Goal: Use online tool/utility: Utilize a website feature to perform a specific function

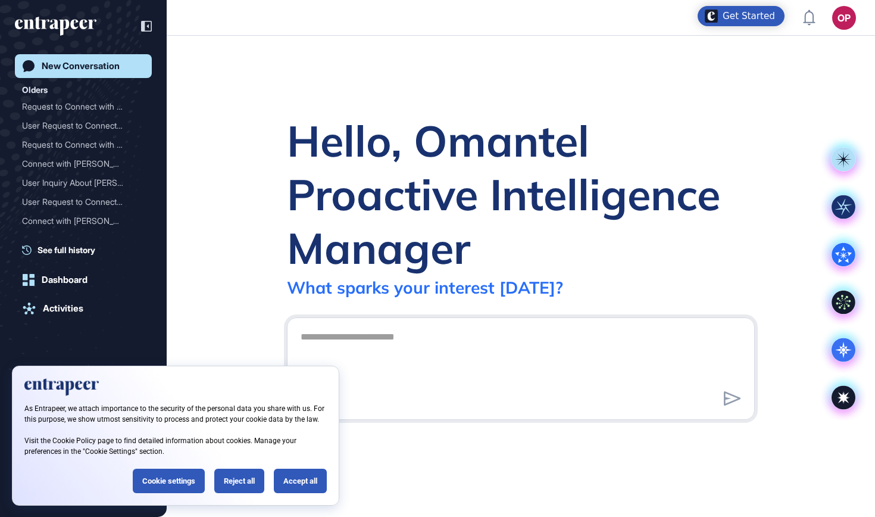
scroll to position [1, 1]
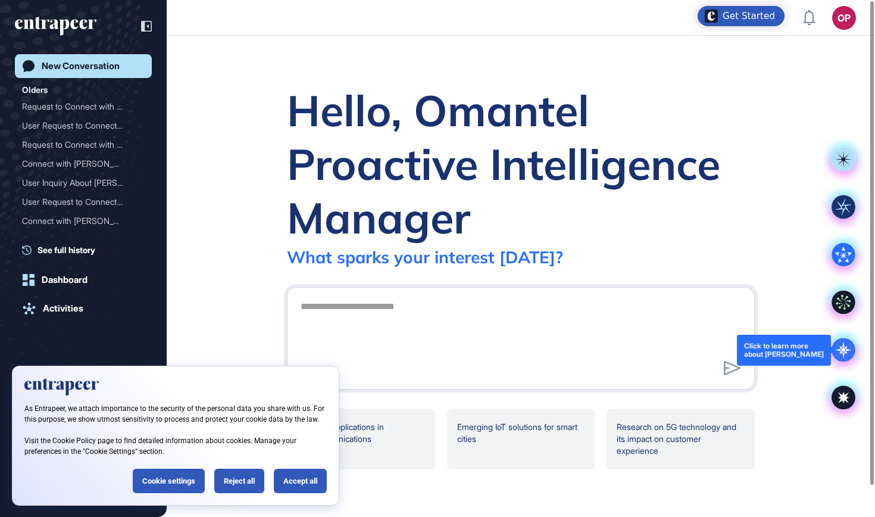
click at [832, 351] on icon at bounding box center [844, 350] width 24 height 24
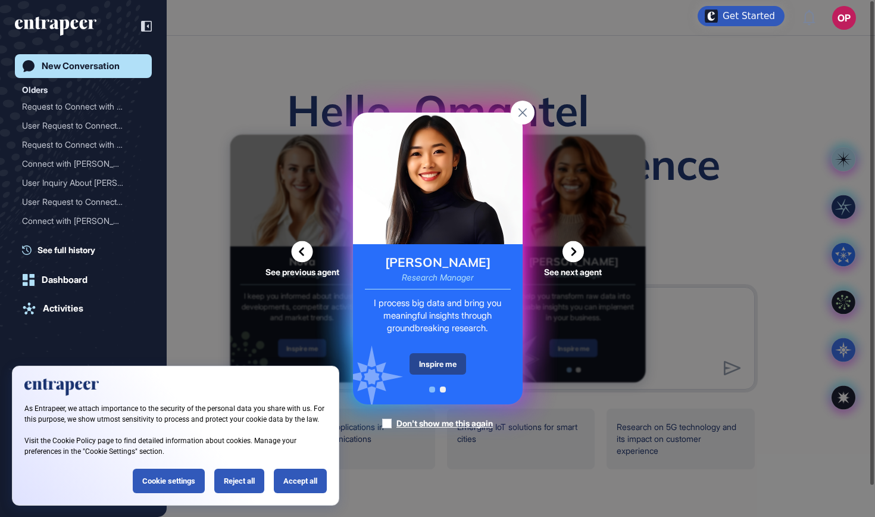
click at [429, 365] on div "Inspire me" at bounding box center [438, 363] width 57 height 21
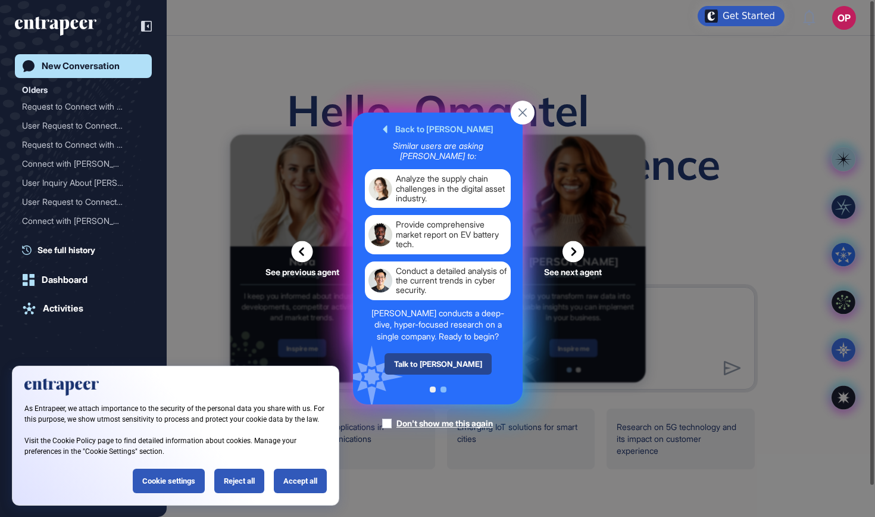
click at [443, 364] on div "Talk to [PERSON_NAME]" at bounding box center [437, 363] width 107 height 21
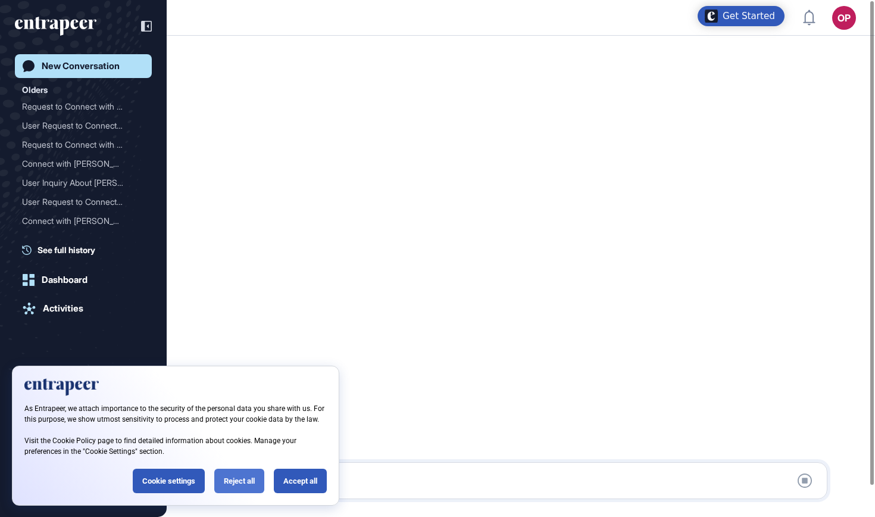
click at [231, 482] on div "Reject all" at bounding box center [239, 481] width 50 height 24
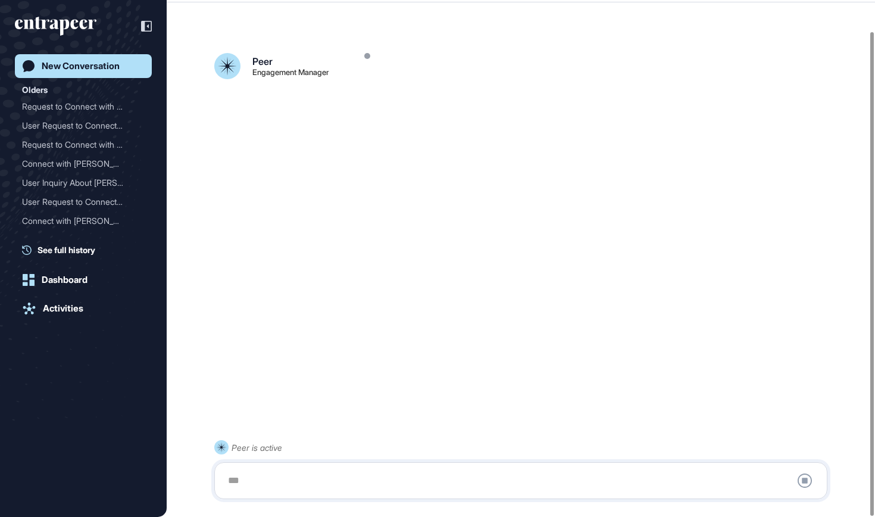
scroll to position [33, 0]
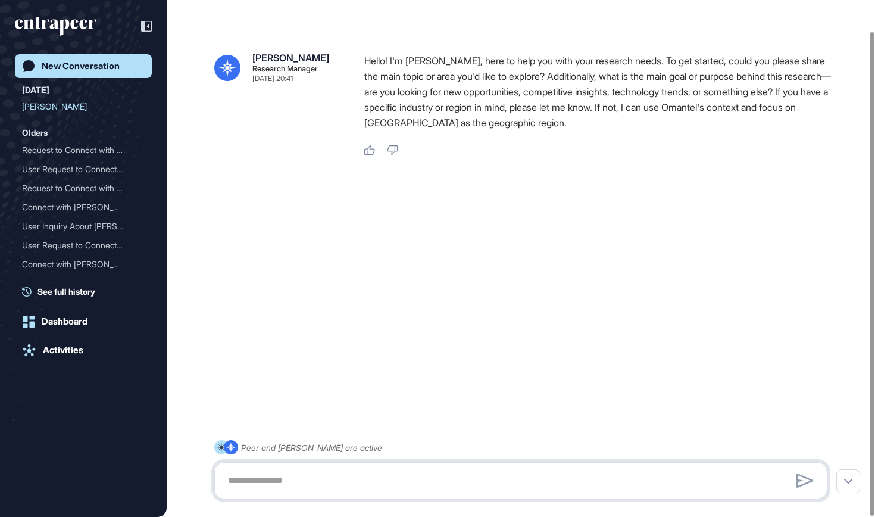
click at [397, 482] on textarea at bounding box center [521, 481] width 600 height 24
paste textarea "**********"
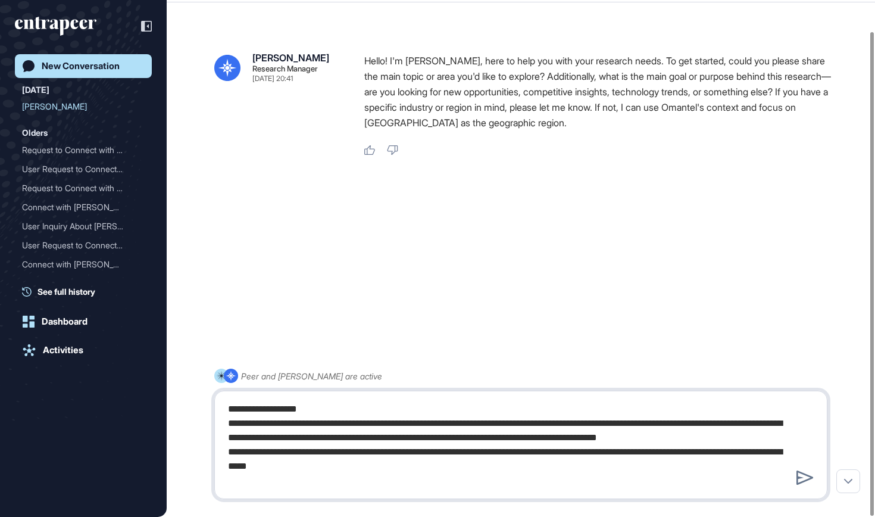
type textarea "**********"
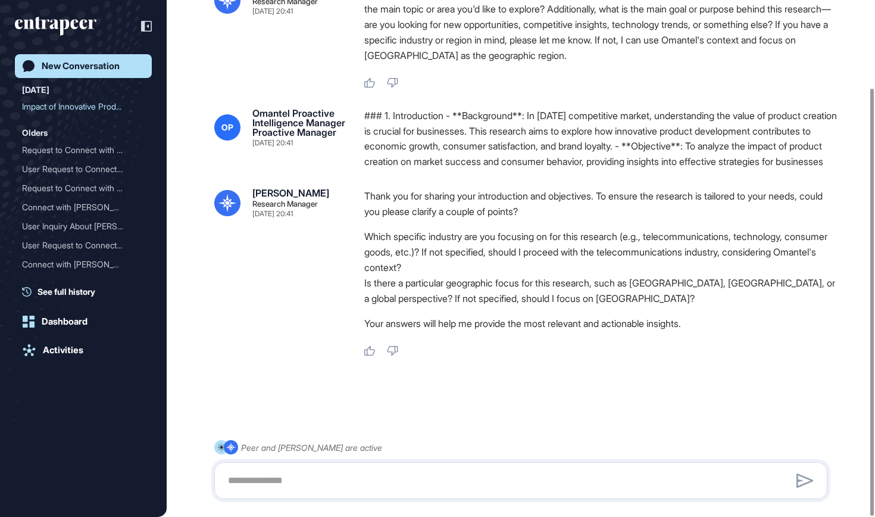
scroll to position [106, 0]
drag, startPoint x: 665, startPoint y: 236, endPoint x: 753, endPoint y: 237, distance: 87.5
click at [753, 237] on li "Which specific industry are you focusing on for this research (e.g., telecommun…" at bounding box center [600, 252] width 473 height 46
copy li "telecommunications"
click at [542, 481] on textarea at bounding box center [521, 481] width 600 height 24
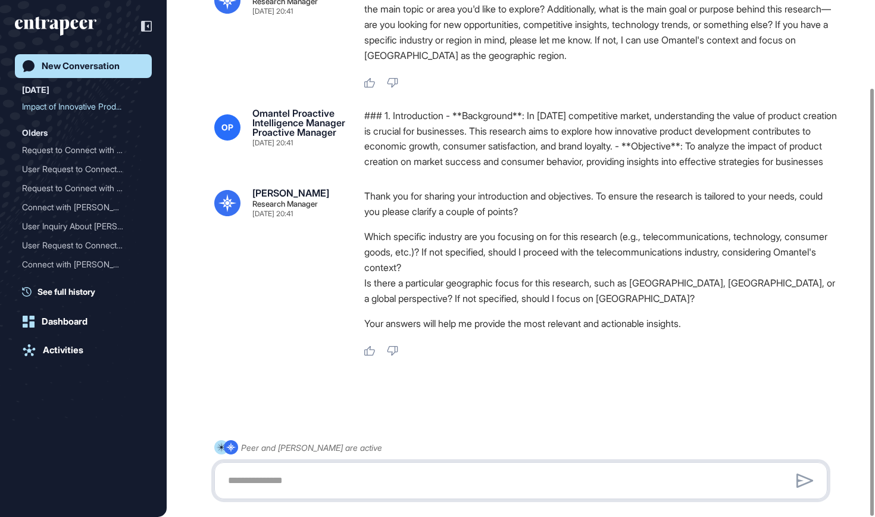
paste textarea "**********"
type textarea "**********"
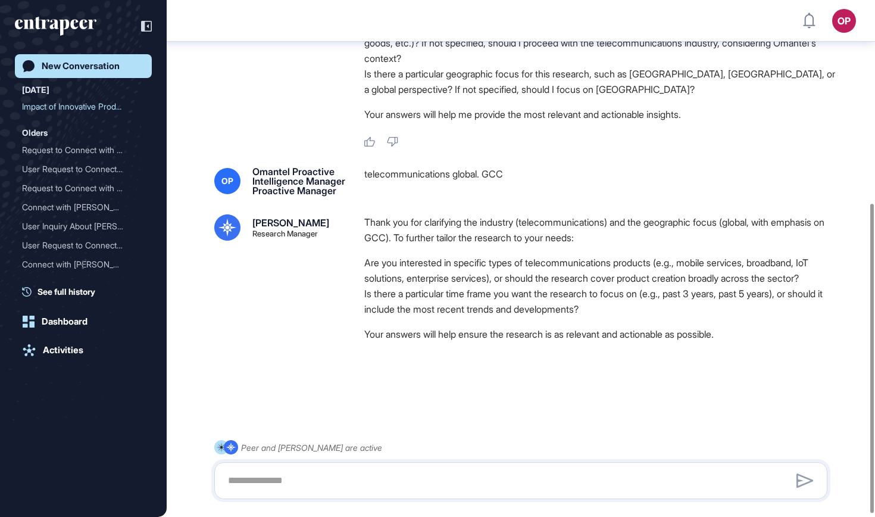
scroll to position [340, 0]
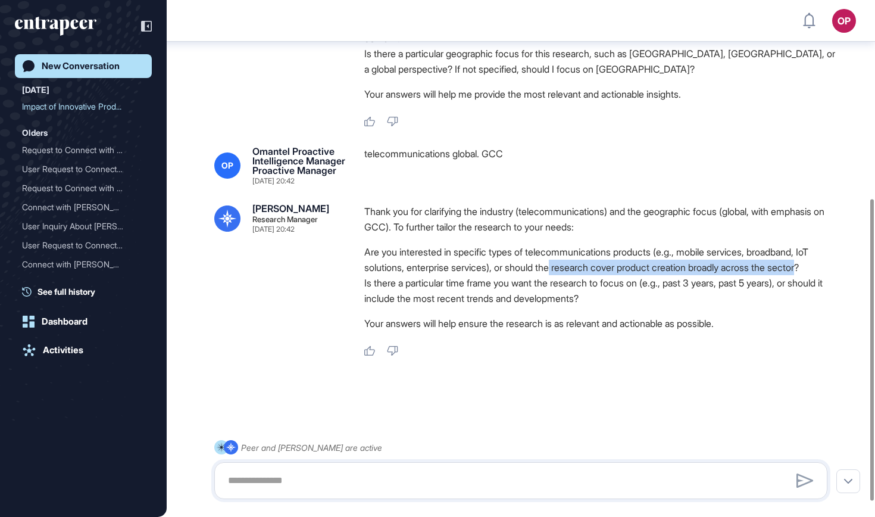
drag, startPoint x: 580, startPoint y: 279, endPoint x: 395, endPoint y: 294, distance: 185.8
click at [395, 275] on li "Are you interested in specific types of telecommunications products (e.g., mobi…" at bounding box center [600, 259] width 473 height 31
copy li "research cover product creation broadly across the sector"
click at [355, 488] on textarea at bounding box center [521, 481] width 600 height 24
paste textarea "**********"
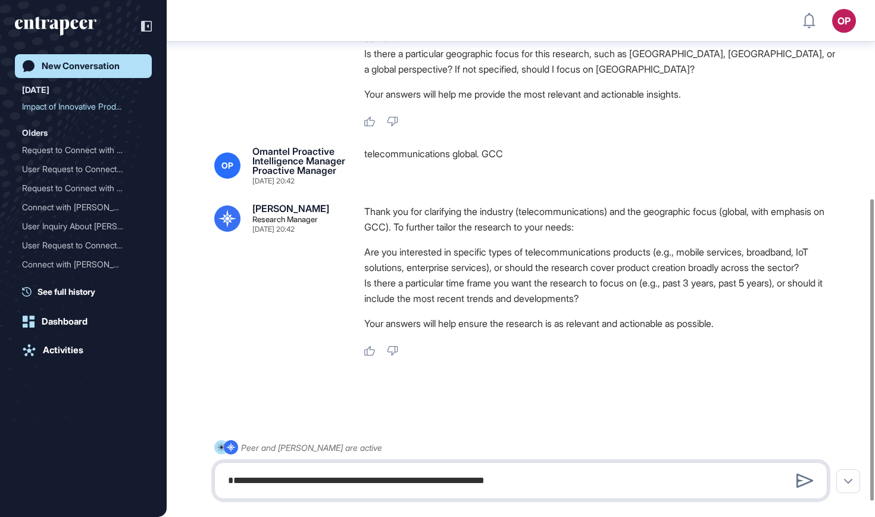
type textarea "**********"
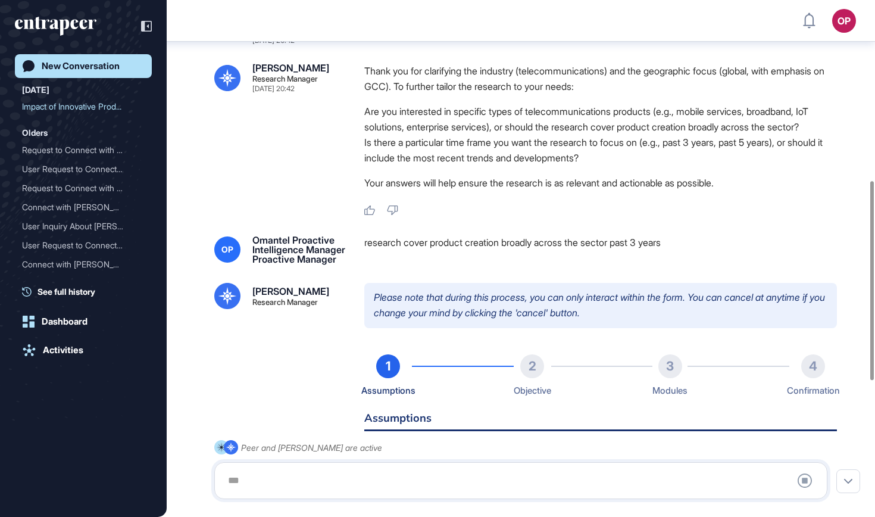
scroll to position [38, 0]
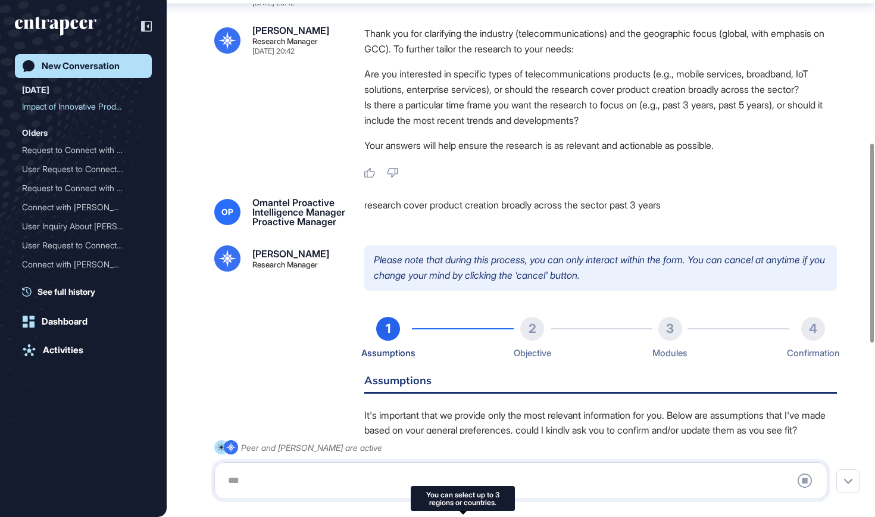
type input "**********"
type input "*"
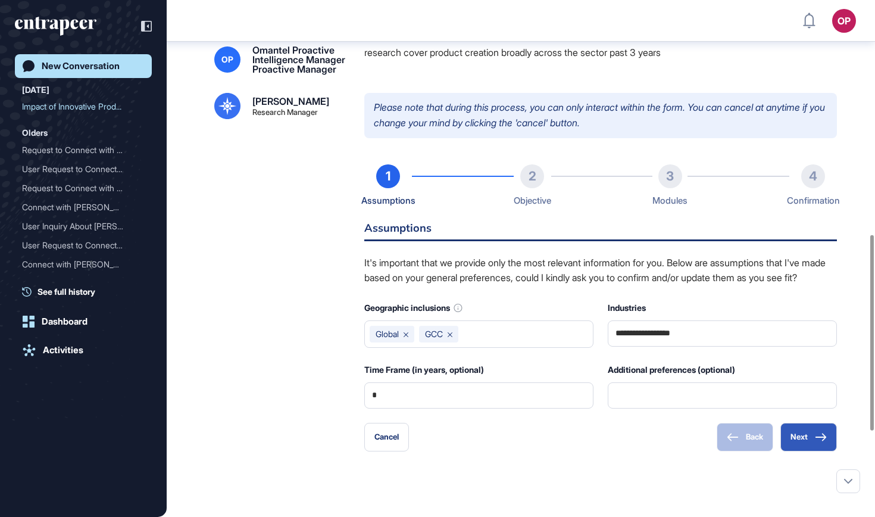
scroll to position [844, 0]
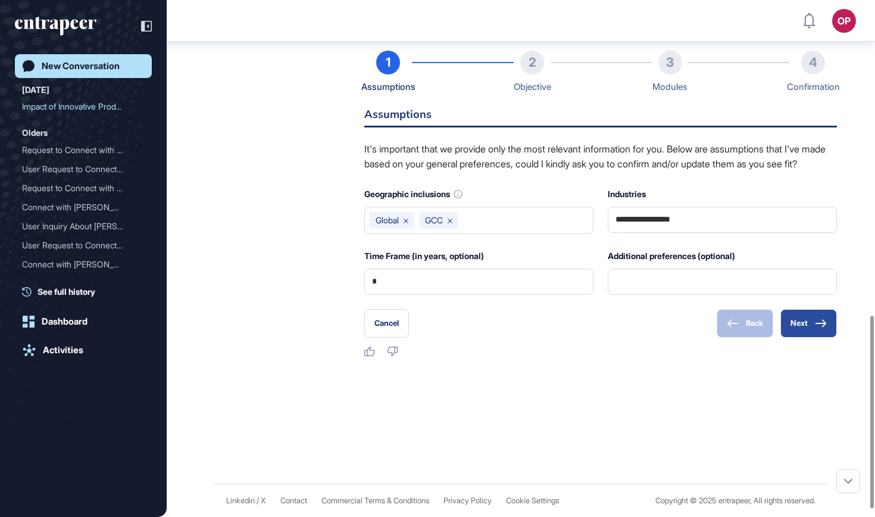
click at [815, 338] on button "Next" at bounding box center [809, 323] width 57 height 29
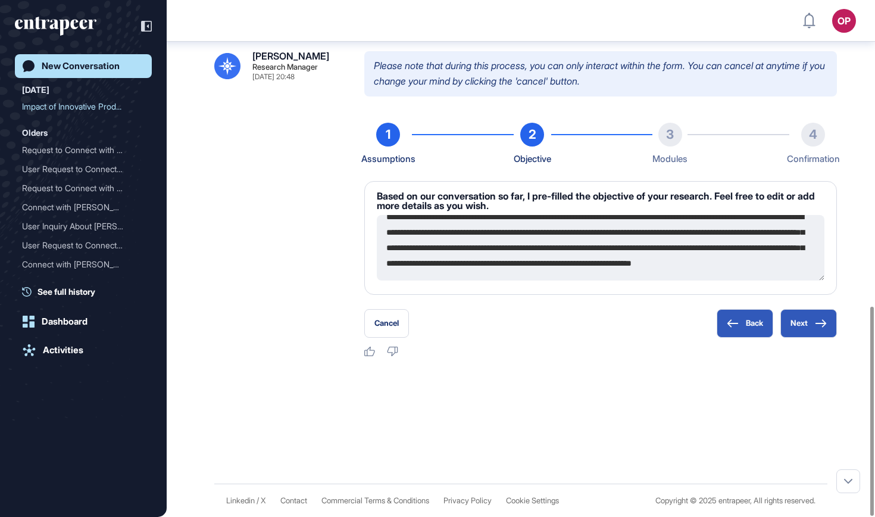
scroll to position [31, 0]
click at [799, 322] on button "Next" at bounding box center [809, 323] width 57 height 29
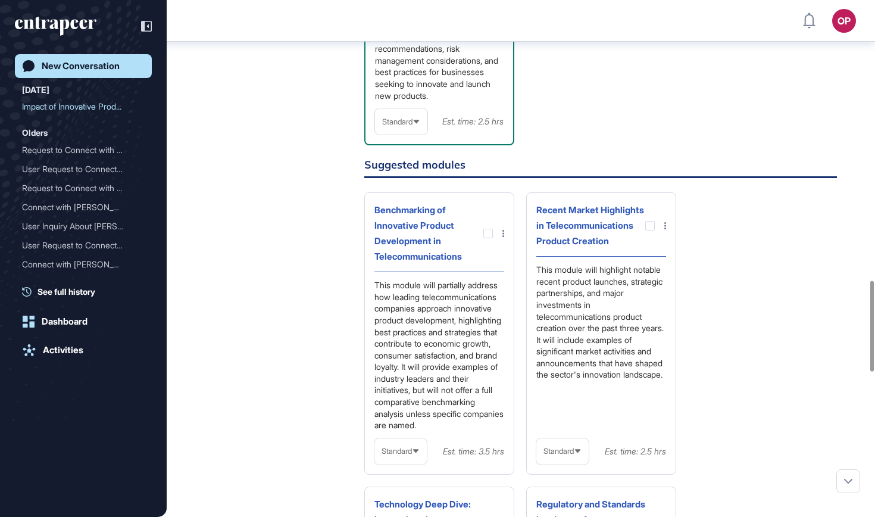
scroll to position [1610, 0]
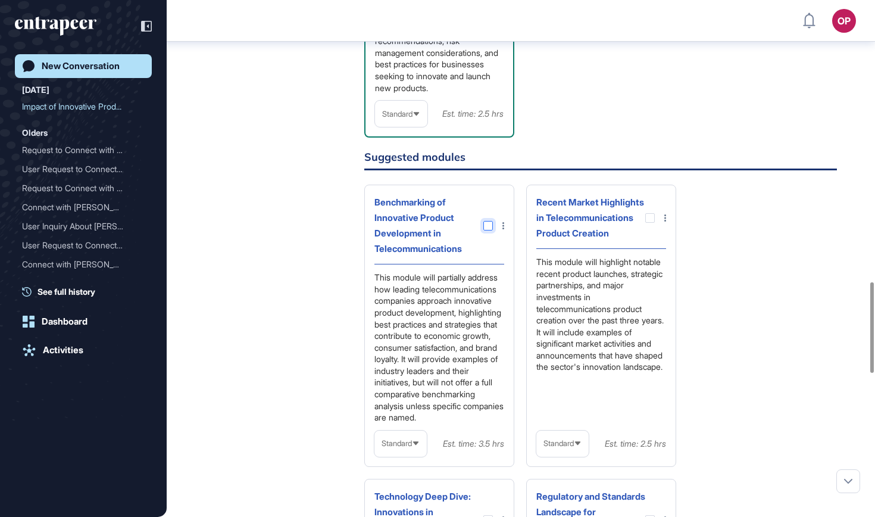
click at [491, 230] on div at bounding box center [489, 226] width 10 height 10
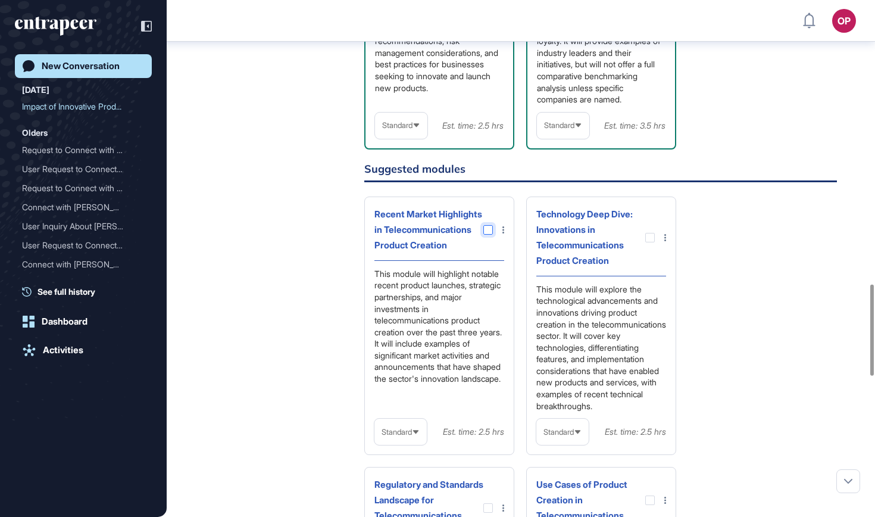
click at [488, 235] on div at bounding box center [489, 230] width 10 height 10
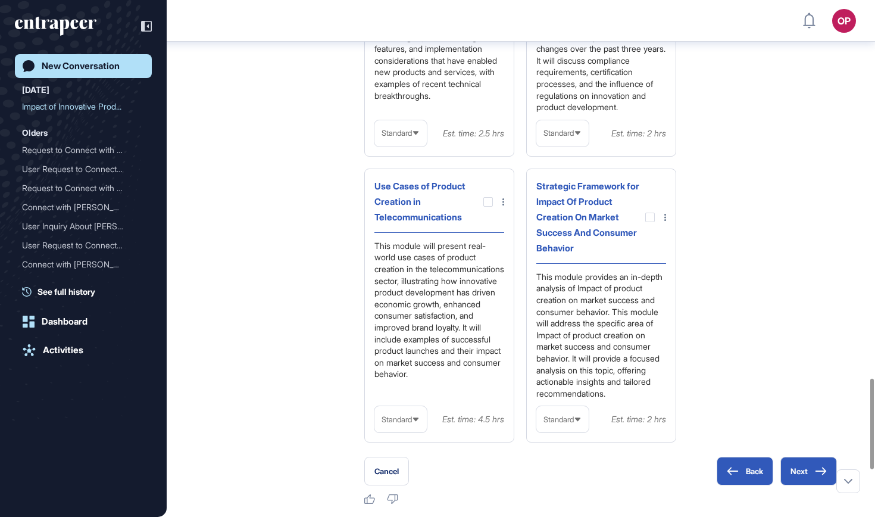
scroll to position [2167, 0]
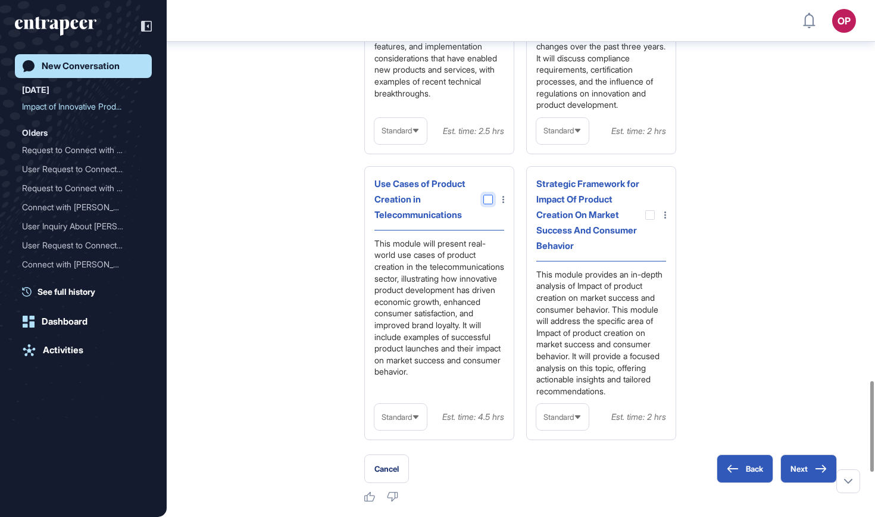
click at [485, 204] on div at bounding box center [489, 200] width 10 height 10
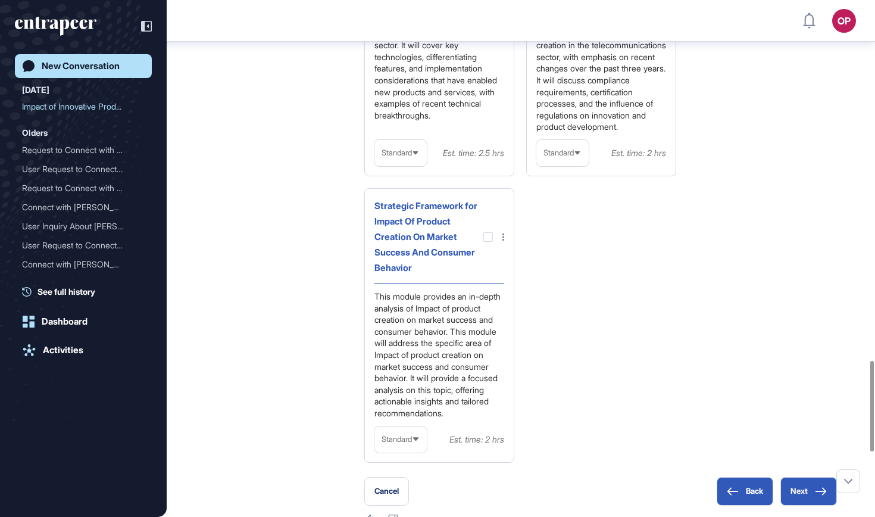
scroll to position [1958, 0]
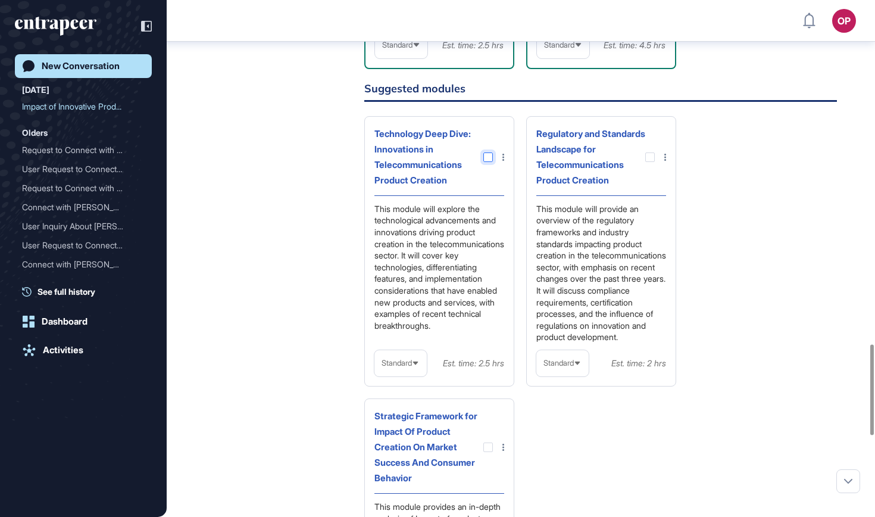
click at [490, 162] on div at bounding box center [489, 157] width 10 height 10
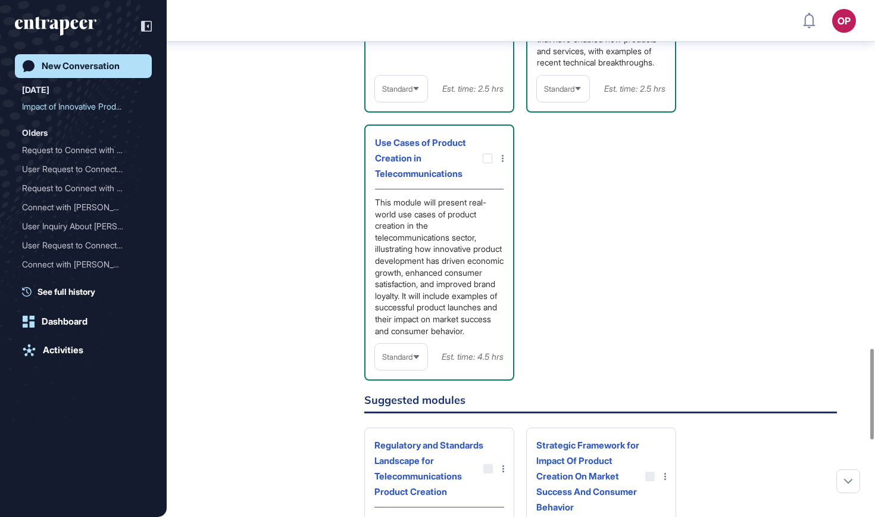
scroll to position [1979, 0]
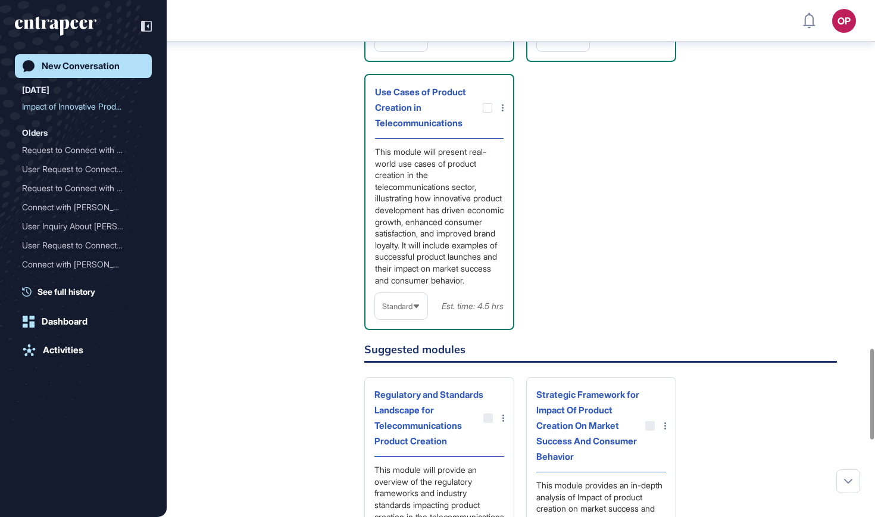
click at [396, 318] on div "Standard" at bounding box center [401, 306] width 52 height 23
click at [397, 394] on li "In-depth" at bounding box center [401, 382] width 45 height 24
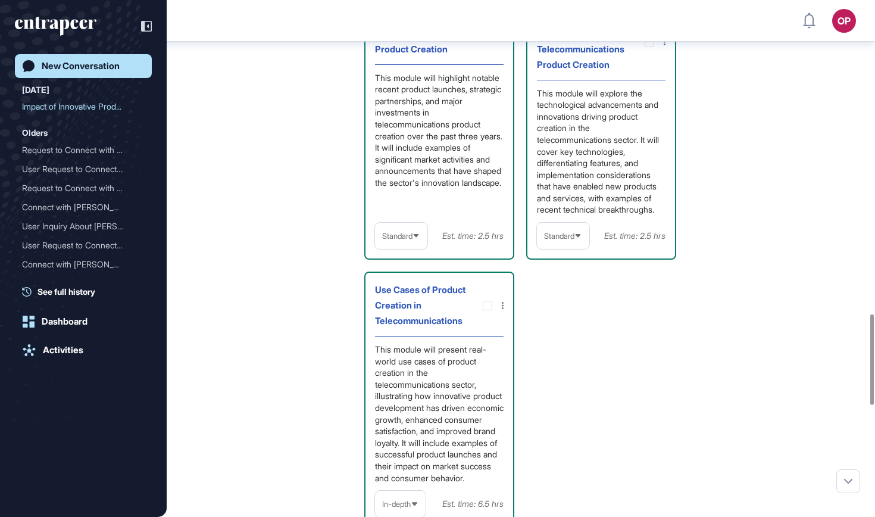
scroll to position [1785, 0]
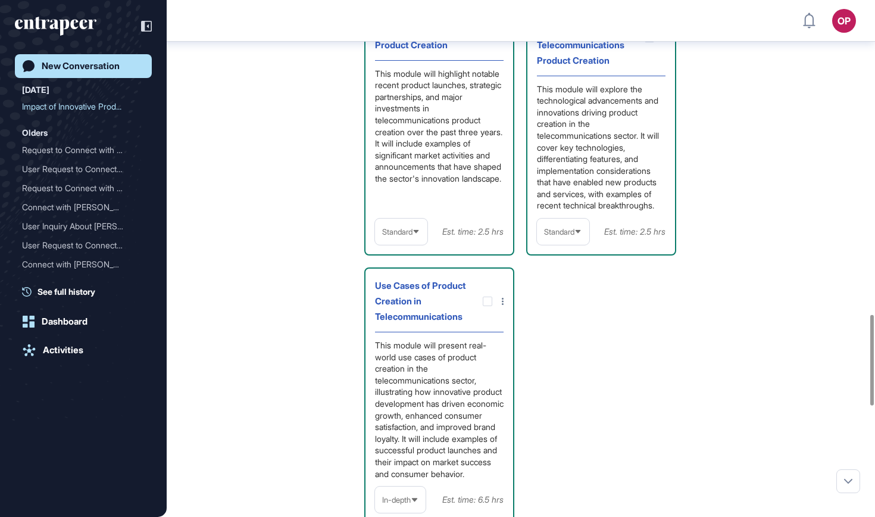
click at [558, 236] on span "Standard" at bounding box center [559, 231] width 30 height 9
click at [410, 236] on span "Standard" at bounding box center [397, 231] width 30 height 9
click at [400, 320] on li "In-depth" at bounding box center [401, 308] width 45 height 24
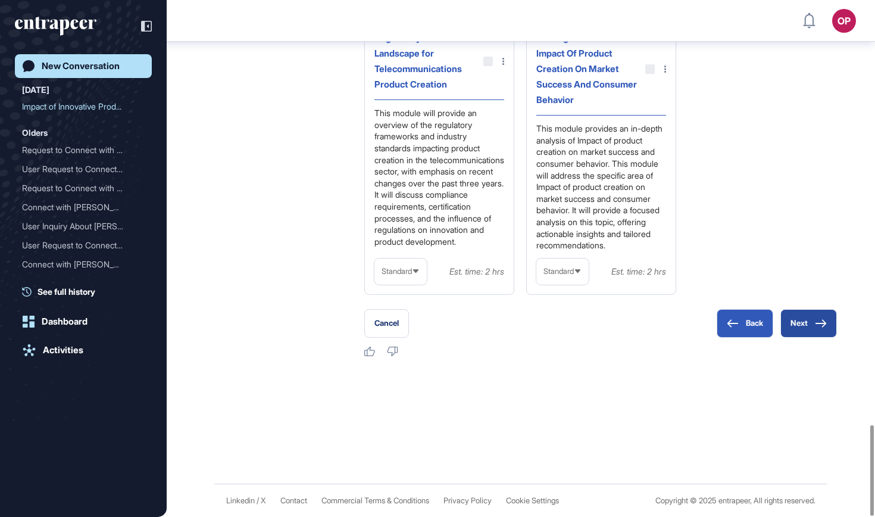
click at [812, 318] on button "Next" at bounding box center [809, 323] width 57 height 29
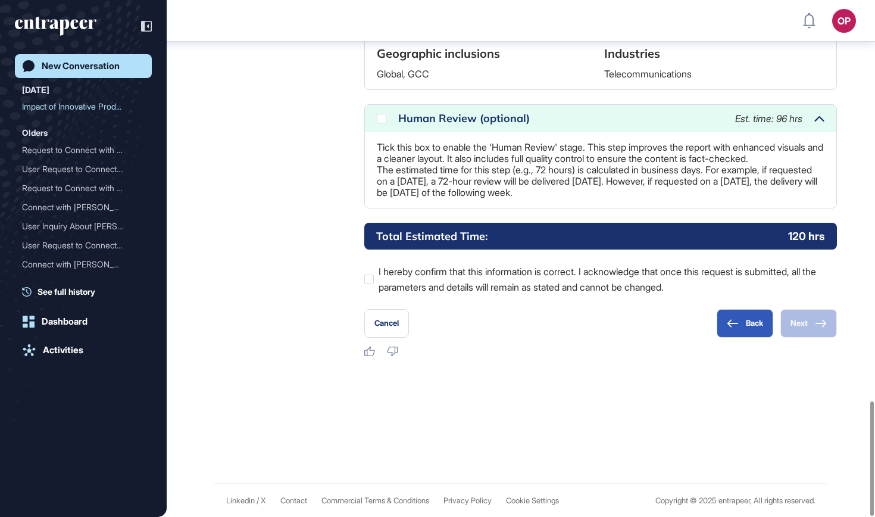
scroll to position [1804, 0]
click at [0, 0] on icon at bounding box center [0, 0] width 0 height 0
click at [371, 278] on div at bounding box center [369, 280] width 10 height 10
click at [803, 320] on button "Next" at bounding box center [809, 323] width 57 height 29
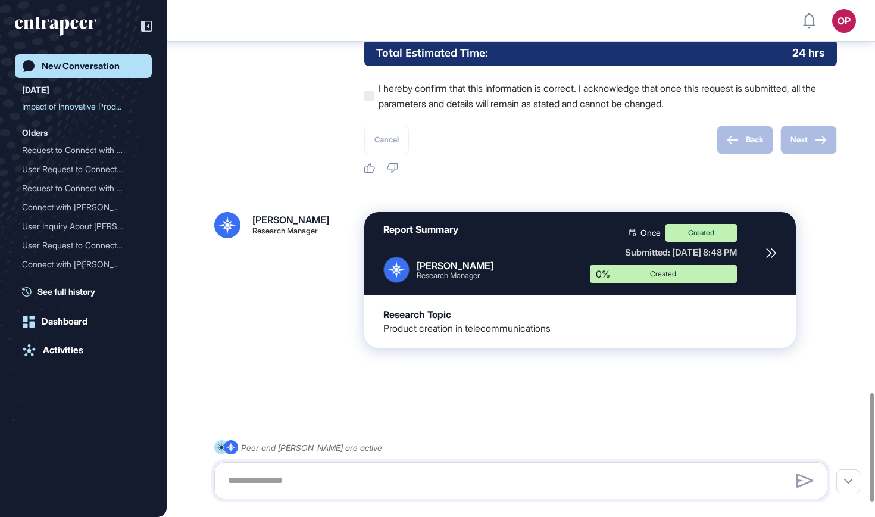
scroll to position [1936, 0]
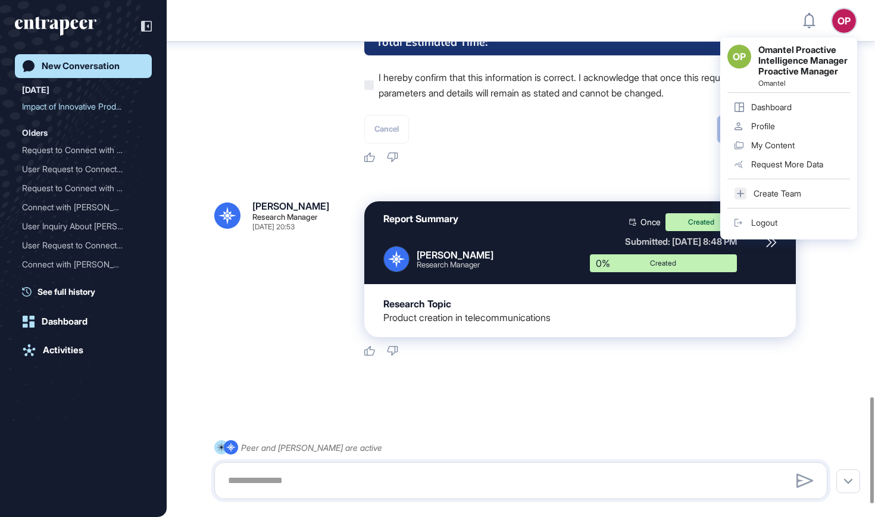
click at [805, 224] on link "Logout" at bounding box center [789, 222] width 123 height 19
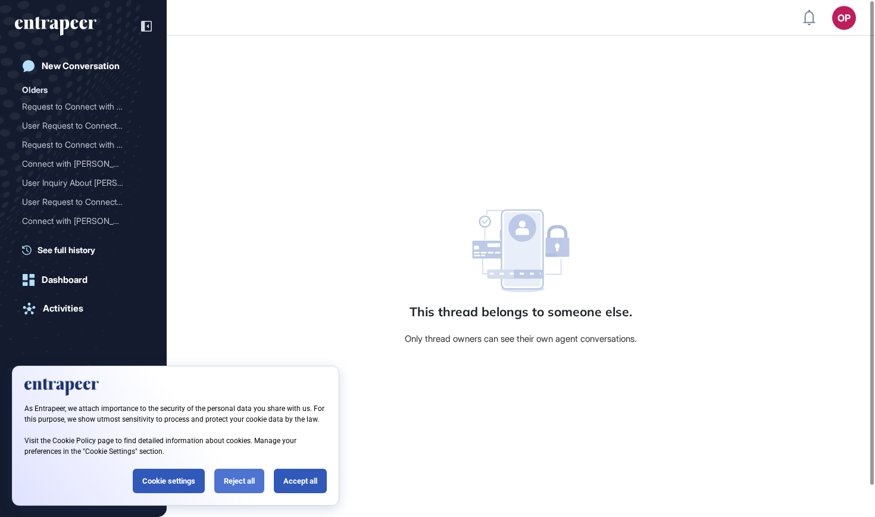
click at [230, 472] on div "Reject all" at bounding box center [239, 481] width 50 height 24
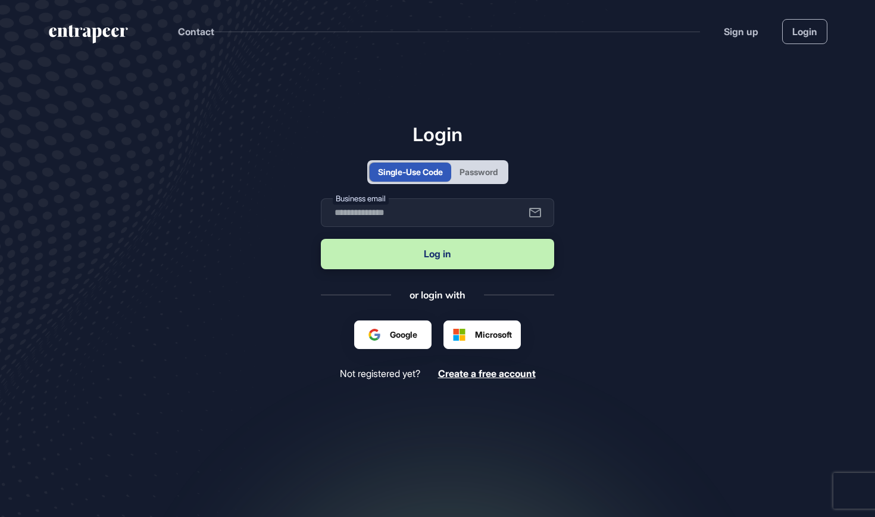
scroll to position [1, 1]
click at [469, 182] on div "Single-Use Code Password" at bounding box center [437, 172] width 141 height 24
click at [472, 173] on div "Password" at bounding box center [479, 172] width 38 height 13
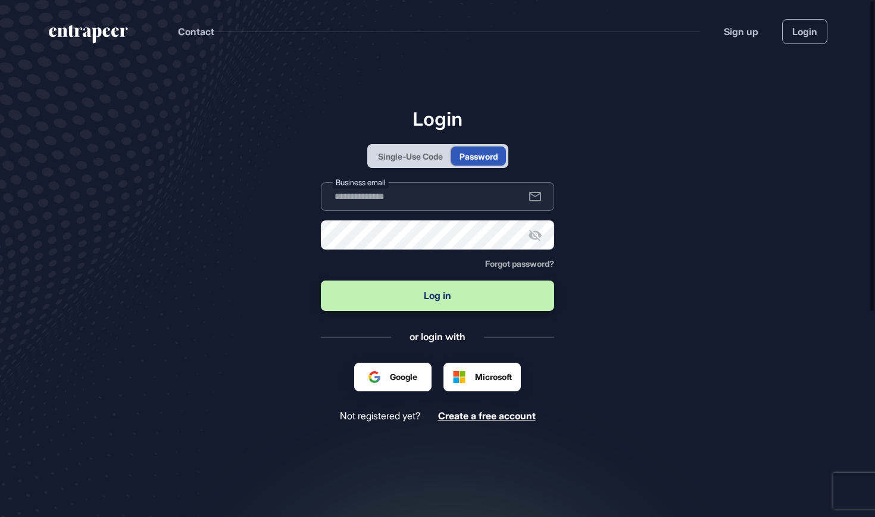
type input "**********"
click at [436, 301] on button "Log in" at bounding box center [437, 295] width 233 height 30
